Goal: Information Seeking & Learning: Learn about a topic

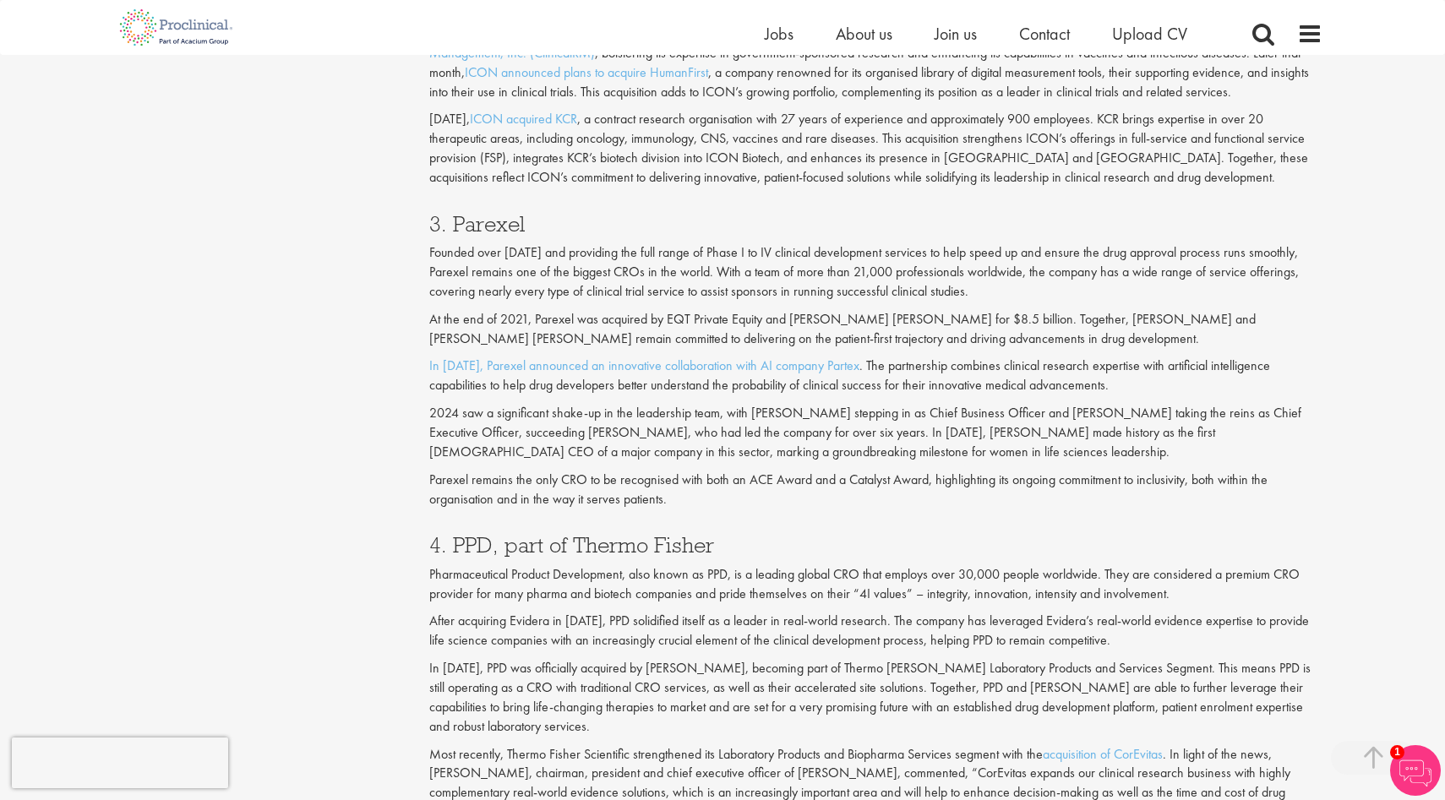
scroll to position [1904, 0]
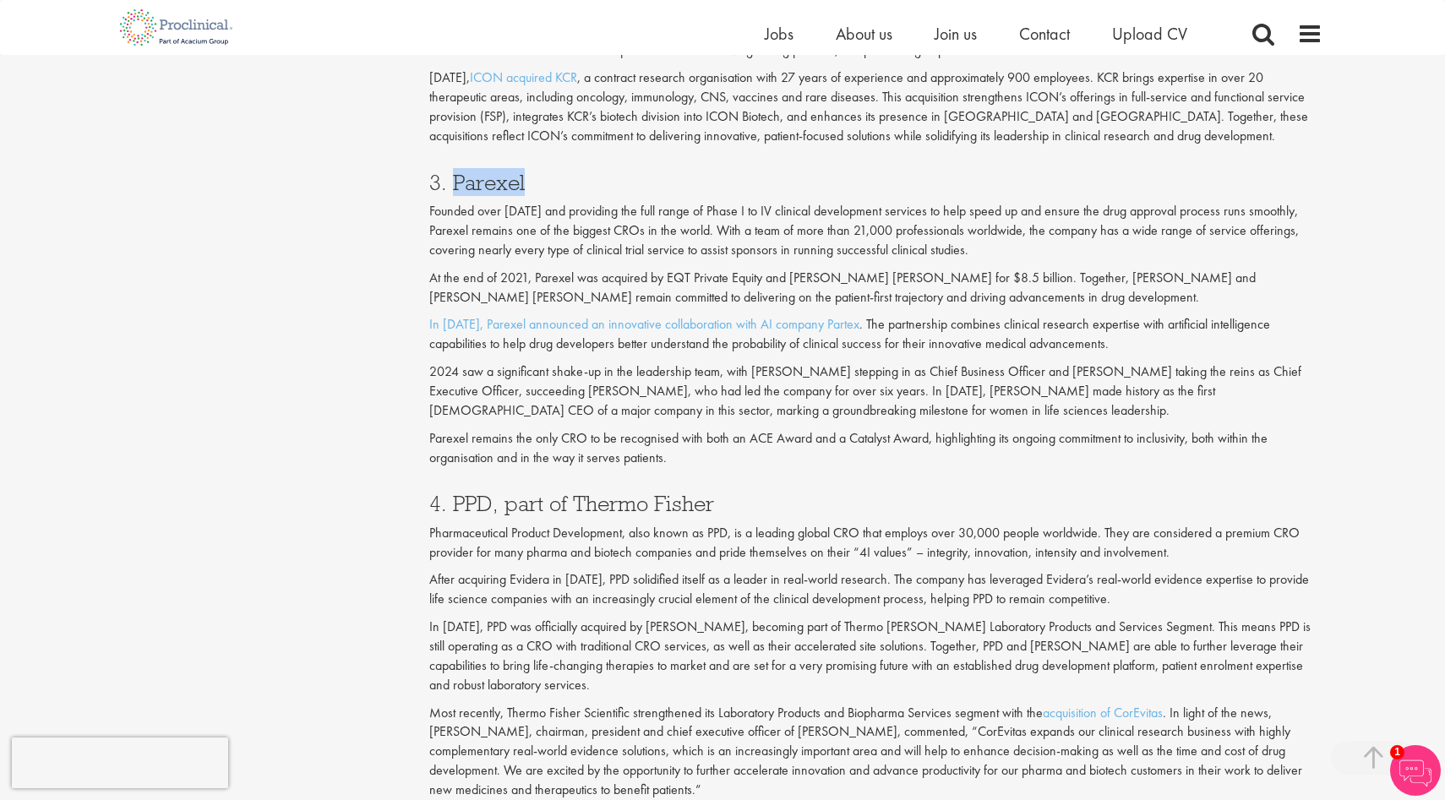
drag, startPoint x: 536, startPoint y: 178, endPoint x: 454, endPoint y: 178, distance: 82.0
click at [454, 178] on h3 "3. Parexel" at bounding box center [876, 183] width 894 height 22
copy h3 "Parexel"
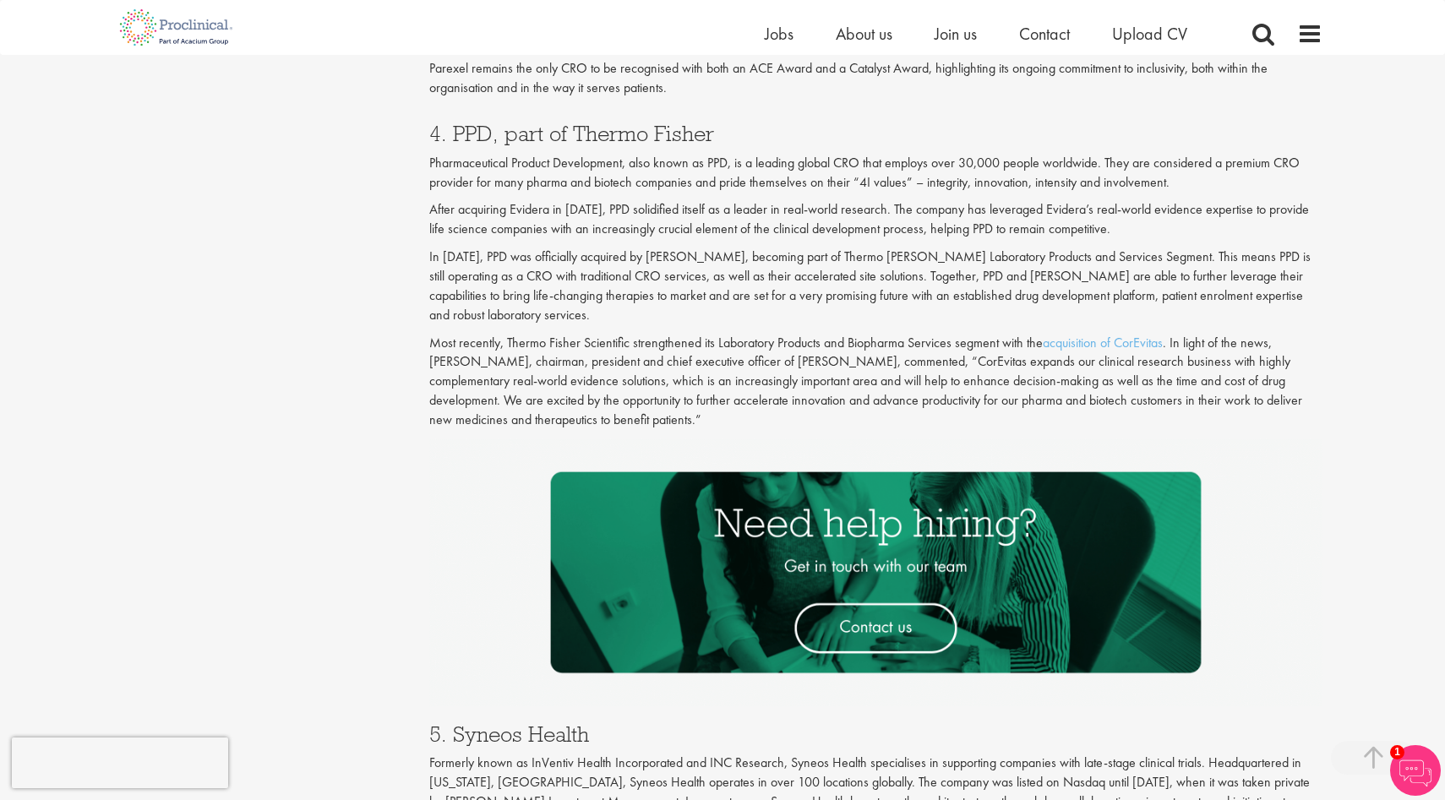
scroll to position [2273, 0]
drag, startPoint x: 422, startPoint y: 163, endPoint x: 625, endPoint y: 156, distance: 203.0
click at [625, 156] on div "Top 10 CROs to watch in [DATE] our consultant managing the role Author: [PERSON…" at bounding box center [877, 96] width 920 height 4361
copy p "Pharmaceutical Product Development"
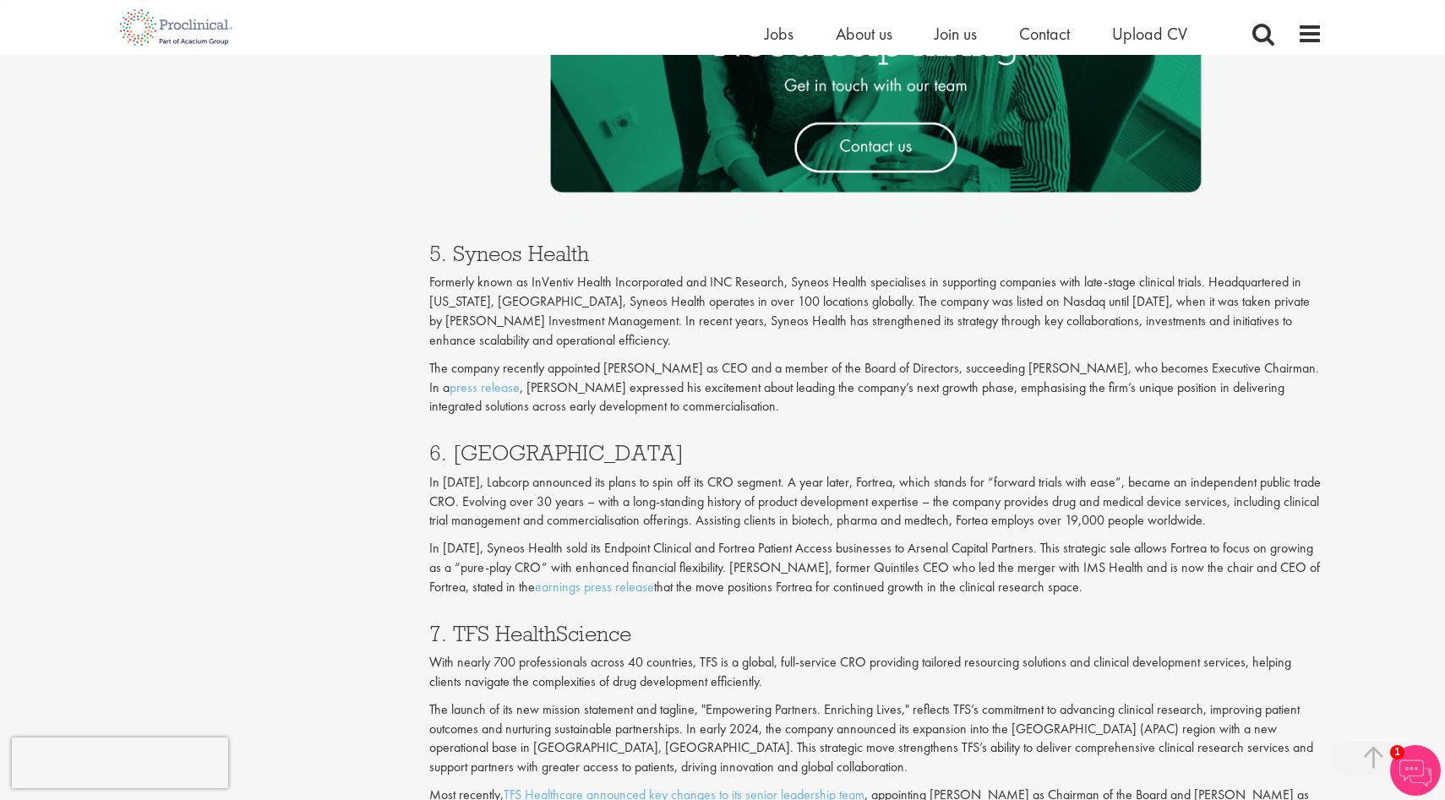
scroll to position [2810, 0]
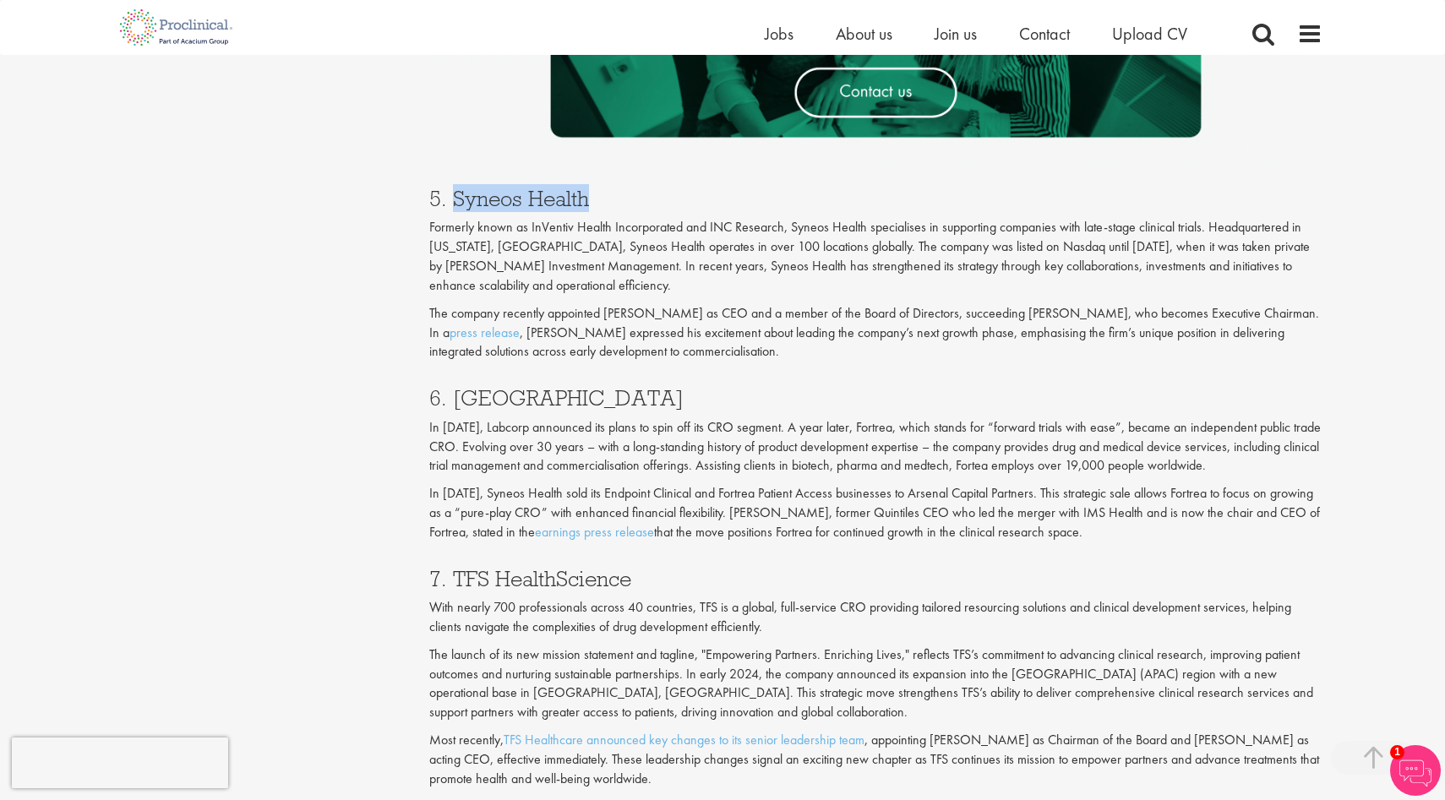
drag, startPoint x: 607, startPoint y: 205, endPoint x: 454, endPoint y: 202, distance: 153.0
click at [454, 202] on h3 "5. Syneos Health" at bounding box center [876, 199] width 894 height 22
copy h3 "Syneos Health"
drag, startPoint x: 535, startPoint y: 401, endPoint x: 456, endPoint y: 404, distance: 78.7
click at [456, 404] on h3 "6. [GEOGRAPHIC_DATA]" at bounding box center [876, 398] width 894 height 22
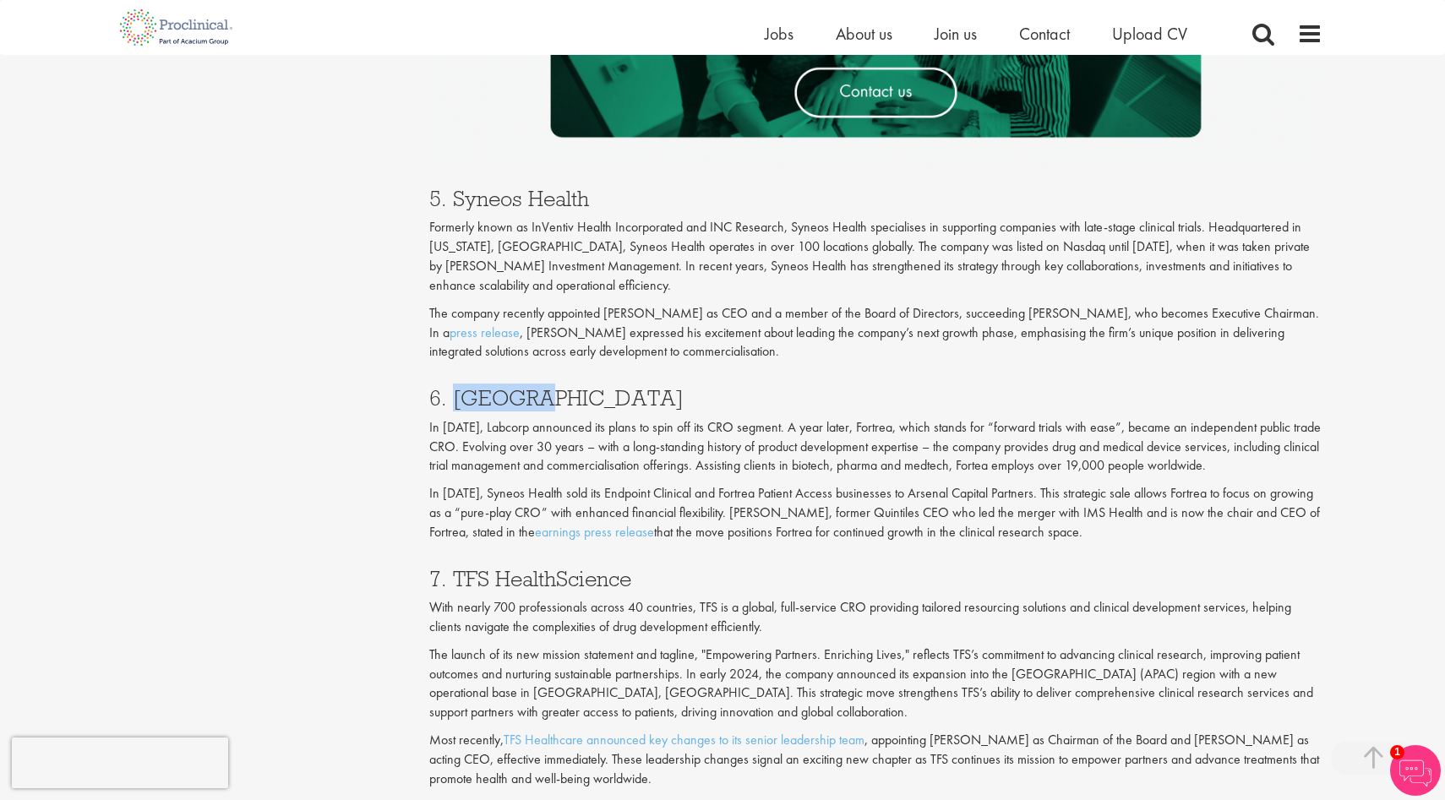
copy h3 "Fortrea"
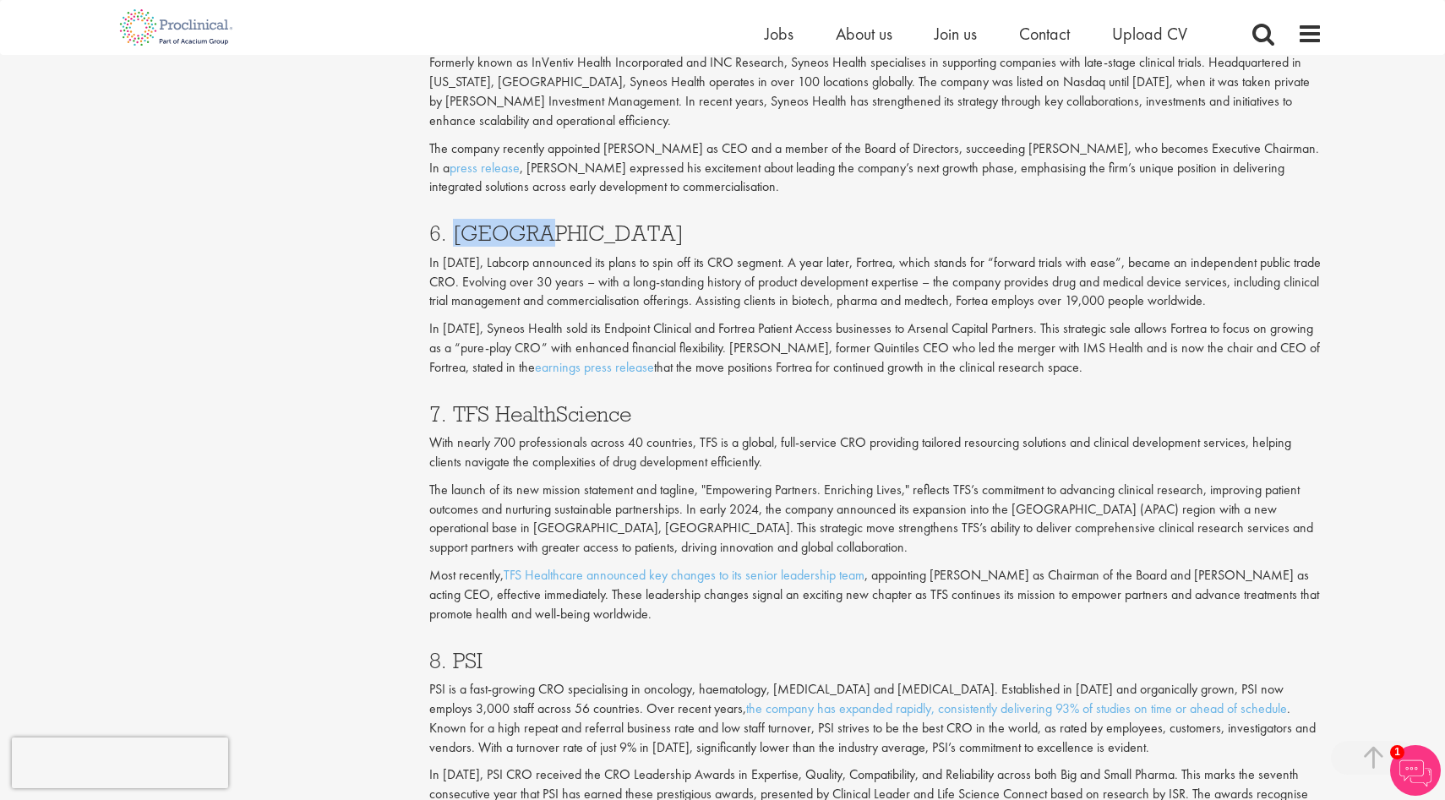
scroll to position [2977, 0]
drag, startPoint x: 645, startPoint y: 409, endPoint x: 454, endPoint y: 423, distance: 191.5
click at [454, 423] on h3 "7. TFS HealthScience" at bounding box center [876, 412] width 894 height 22
copy h3 "TFS HealthScience"
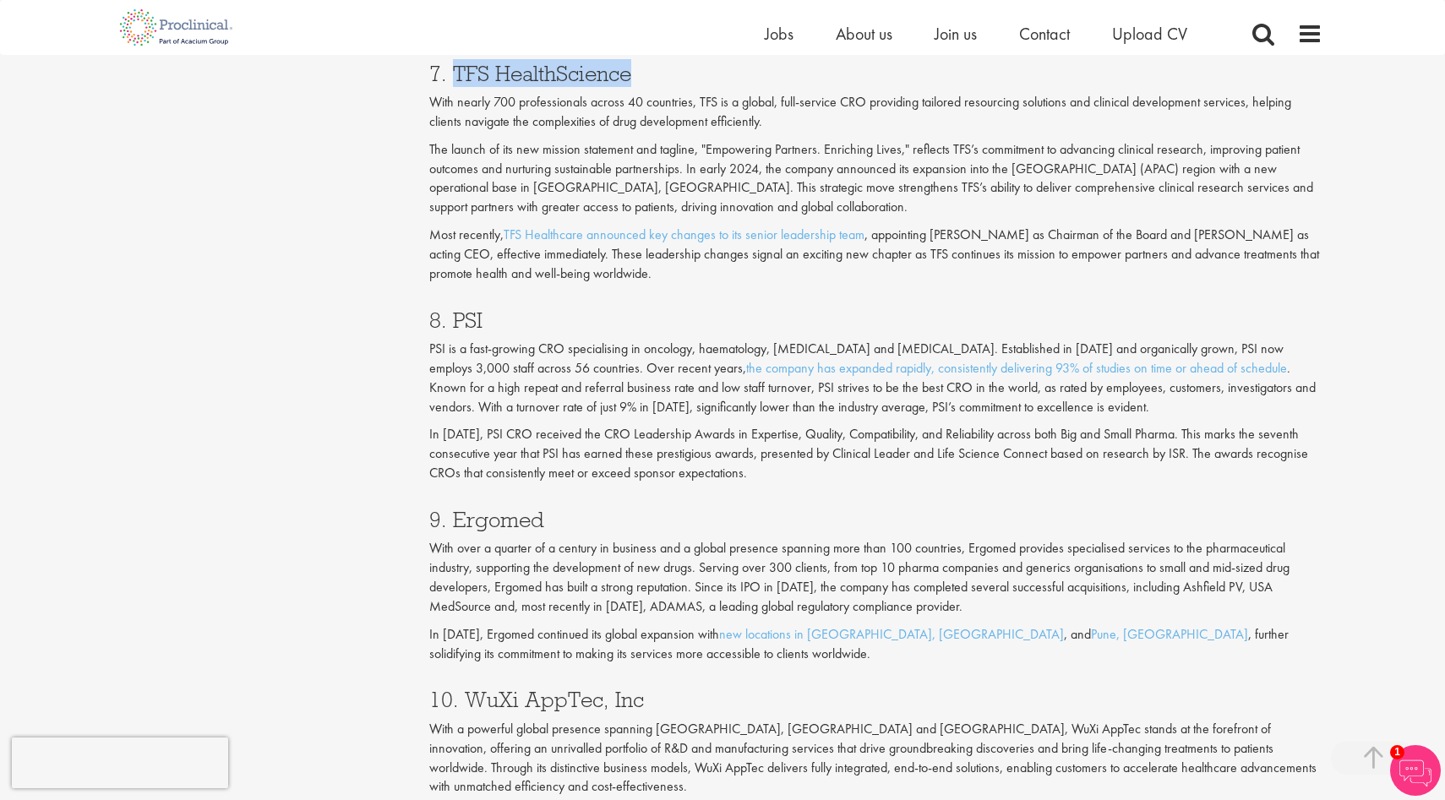
scroll to position [3316, 0]
drag, startPoint x: 485, startPoint y: 322, endPoint x: 454, endPoint y: 324, distance: 31.3
click at [454, 324] on h3 "8. PSI" at bounding box center [876, 320] width 894 height 22
copy h3 "PSI"
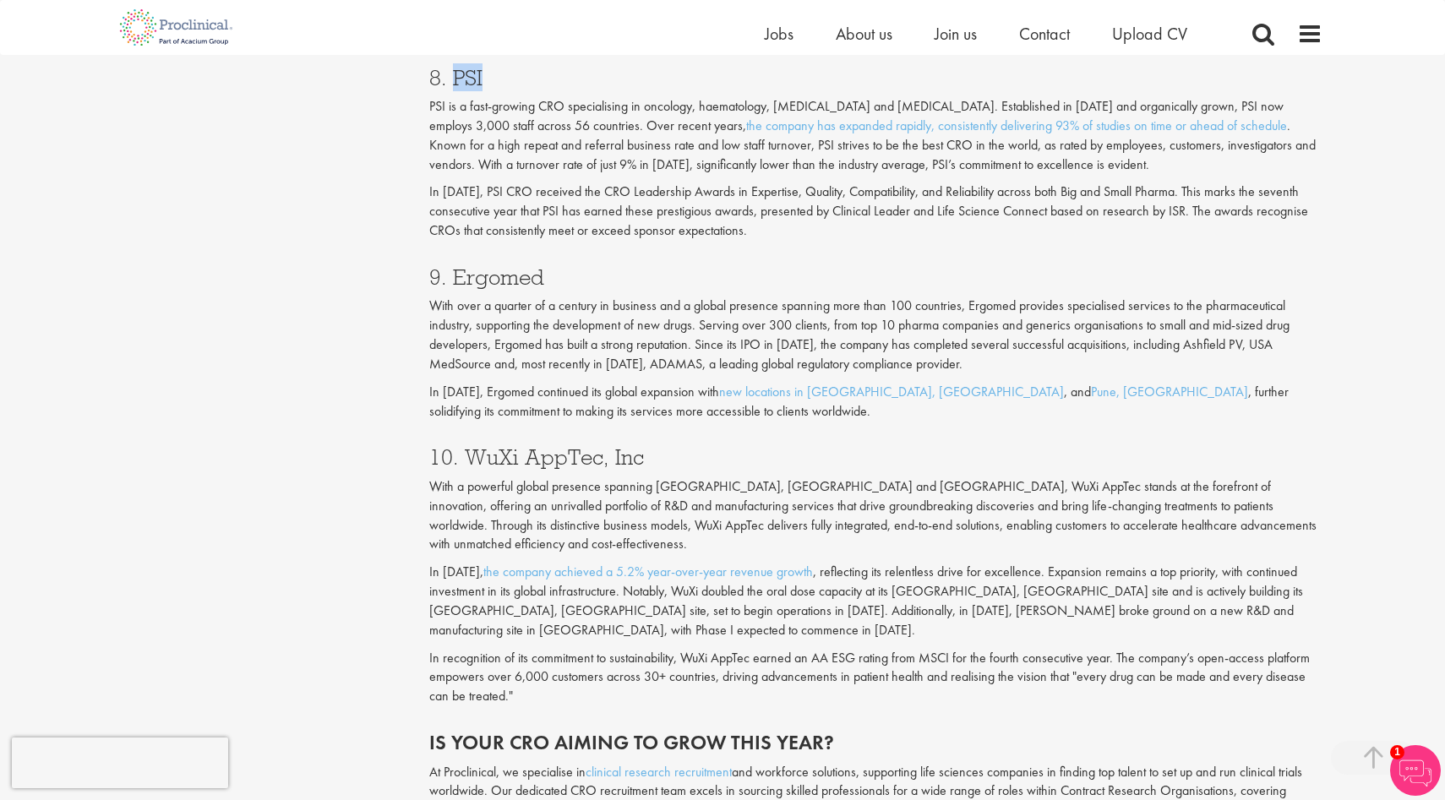
scroll to position [3559, 0]
drag, startPoint x: 568, startPoint y: 283, endPoint x: 456, endPoint y: 284, distance: 111.6
click at [456, 284] on h3 "9. Ergomed" at bounding box center [876, 276] width 894 height 22
copy h3 "Ergomed"
drag, startPoint x: 656, startPoint y: 456, endPoint x: 465, endPoint y: 461, distance: 191.1
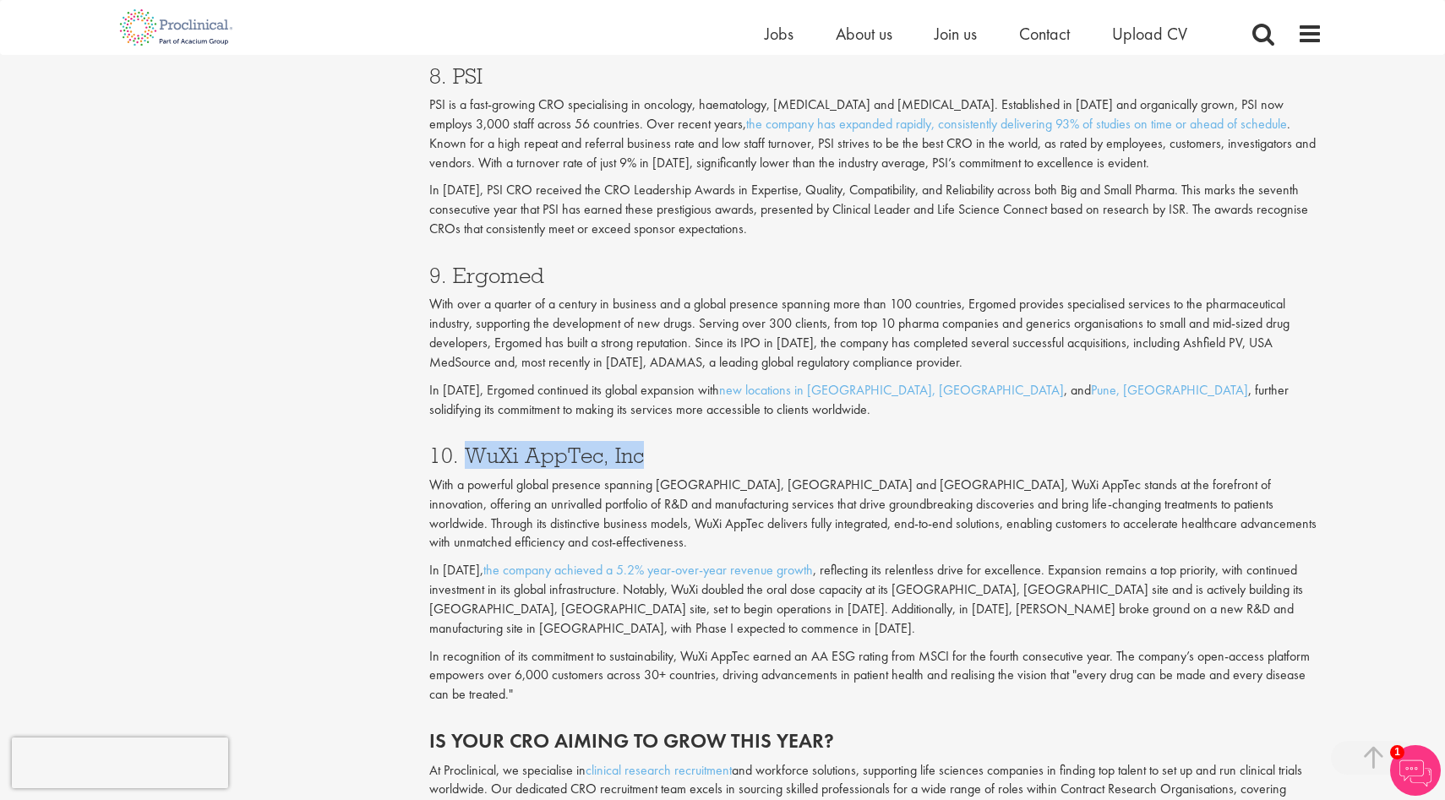
click at [465, 461] on h3 "10. WuXi AppTec, Inc" at bounding box center [876, 456] width 894 height 22
copy h3 "WuXi AppTec, Inc"
